Goal: Task Accomplishment & Management: Complete application form

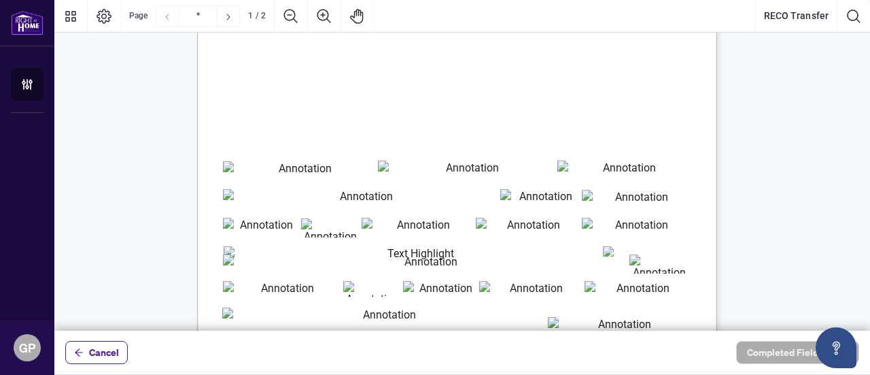
scroll to position [272, 0]
click at [81, 353] on icon "arrow-left" at bounding box center [79, 351] width 8 height 7
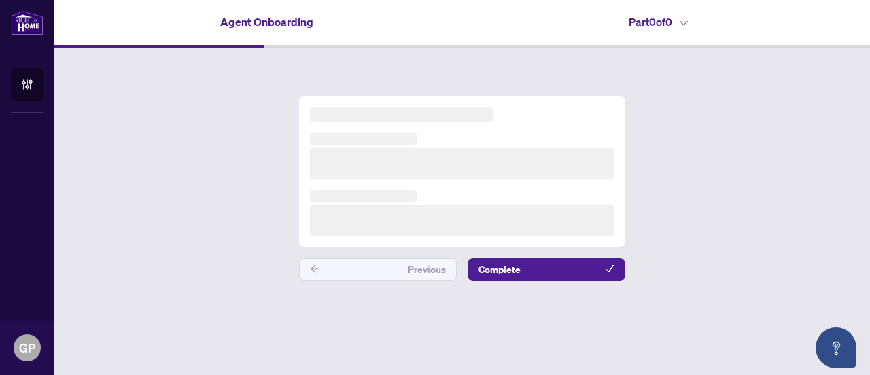
click at [81, 353] on main "Agent Onboarding Part 0 of 0   Previous Complete" at bounding box center [462, 187] width 816 height 375
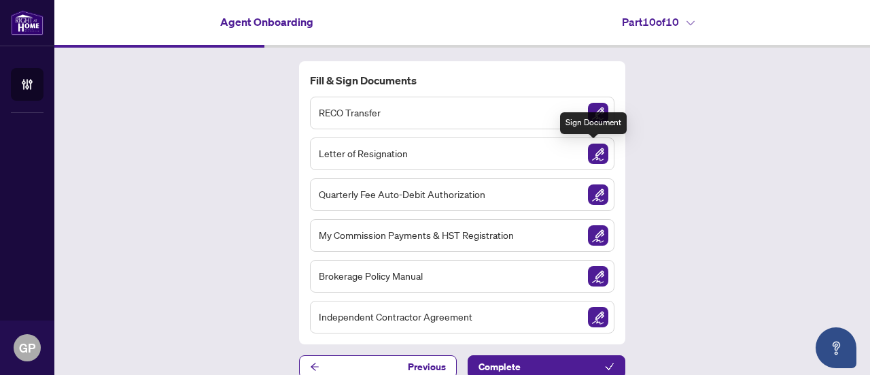
click at [597, 152] on img "Sign Document" at bounding box center [598, 153] width 20 height 20
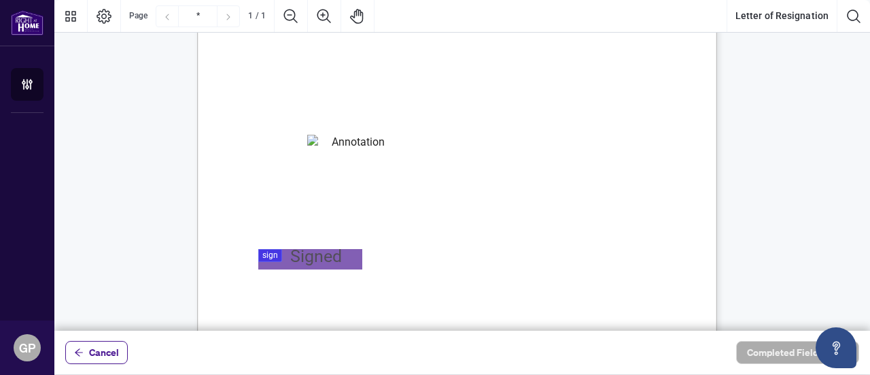
scroll to position [272, 0]
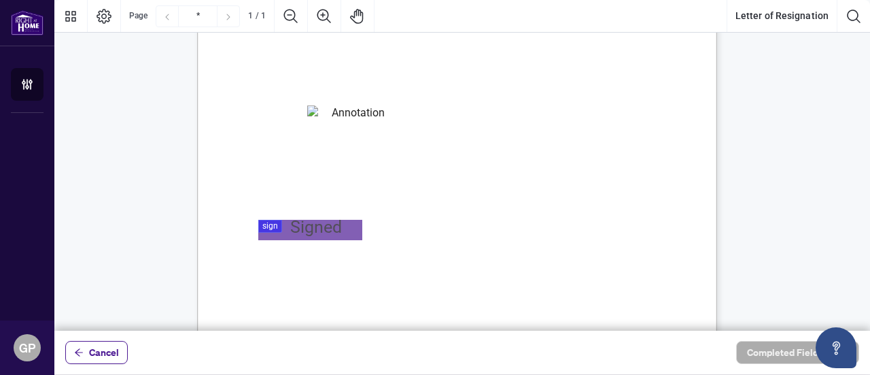
click at [299, 262] on span "[PERSON_NAME]" at bounding box center [302, 259] width 86 height 14
click at [297, 260] on span "[PERSON_NAME]" at bounding box center [302, 259] width 86 height 14
click at [403, 232] on div "[DATE] [PERSON_NAME] Group Realty Systems Inc. [STREET_ADDRESS] Attention: Brok…" at bounding box center [522, 195] width 650 height 842
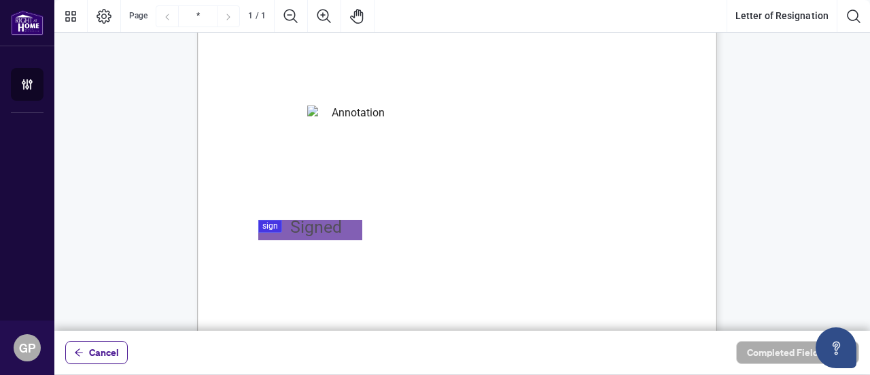
click at [403, 232] on div "[DATE] [PERSON_NAME] Group Realty Systems Inc. [STREET_ADDRESS] Attention: Brok…" at bounding box center [522, 195] width 650 height 842
click at [317, 113] on textarea "01K5YT5G5T78R01JQ3C277TYEX" at bounding box center [352, 112] width 91 height 14
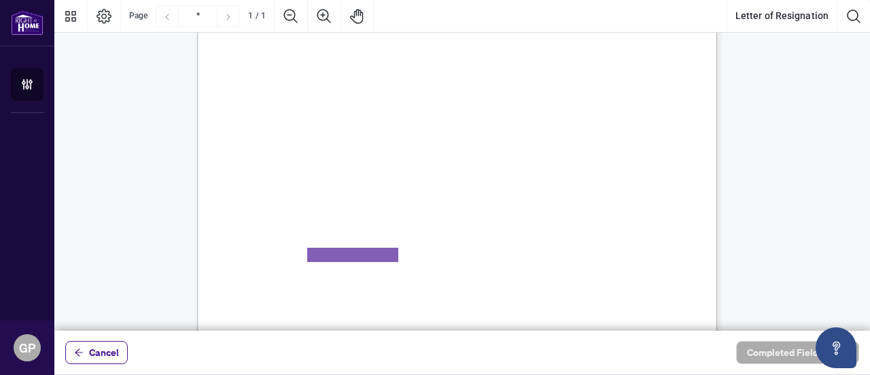
scroll to position [0, 0]
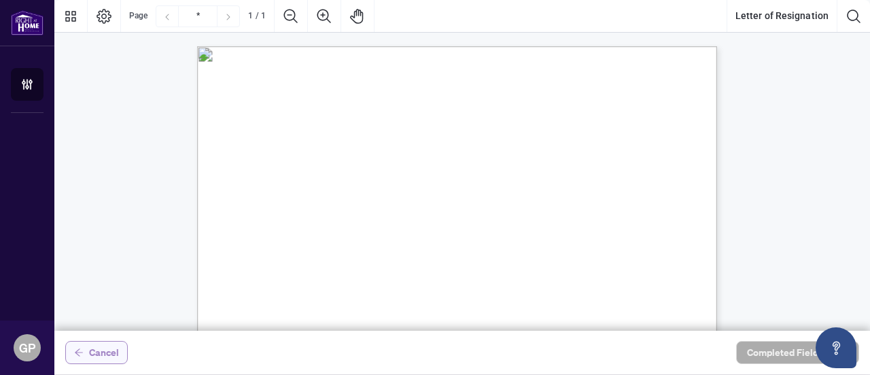
click at [99, 343] on span "Cancel" at bounding box center [104, 352] width 30 height 22
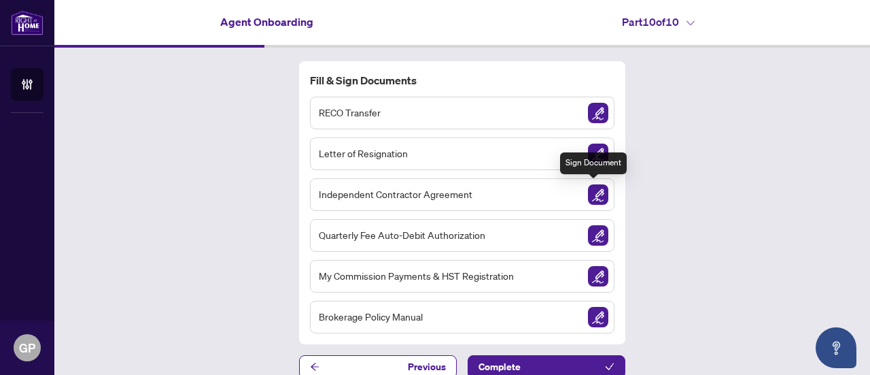
click at [592, 193] on img "Sign Document" at bounding box center [598, 194] width 20 height 20
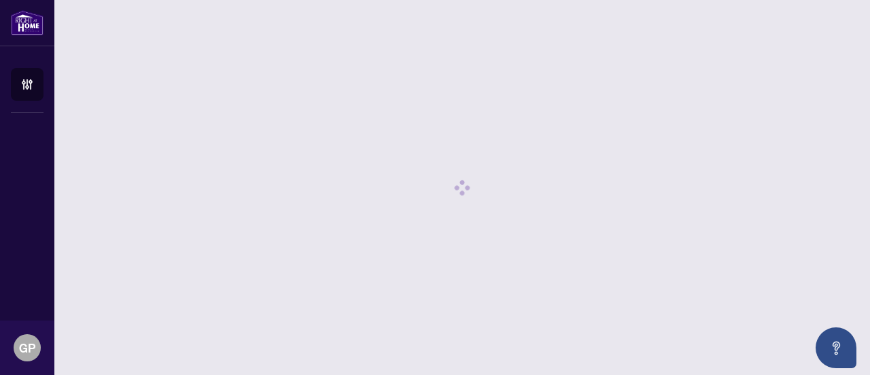
click at [592, 193] on div at bounding box center [462, 187] width 783 height 342
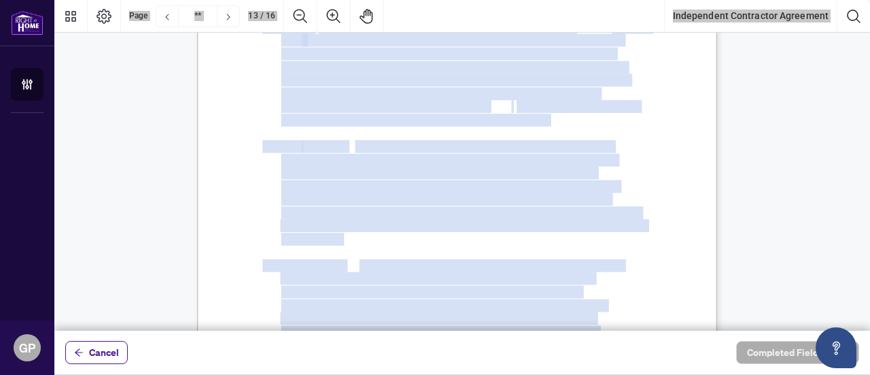
scroll to position [8376, 0]
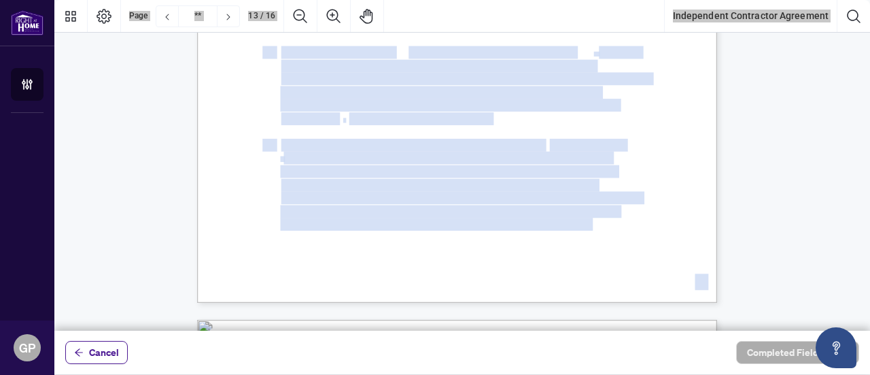
type input "**"
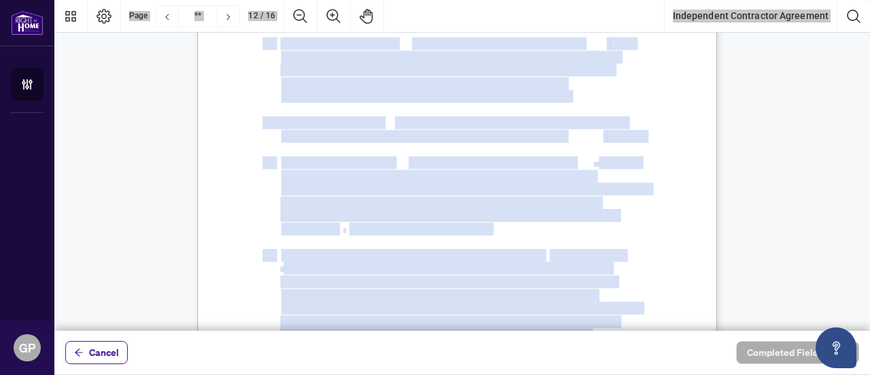
scroll to position [7764, 0]
